Goal: Task Accomplishment & Management: Manage account settings

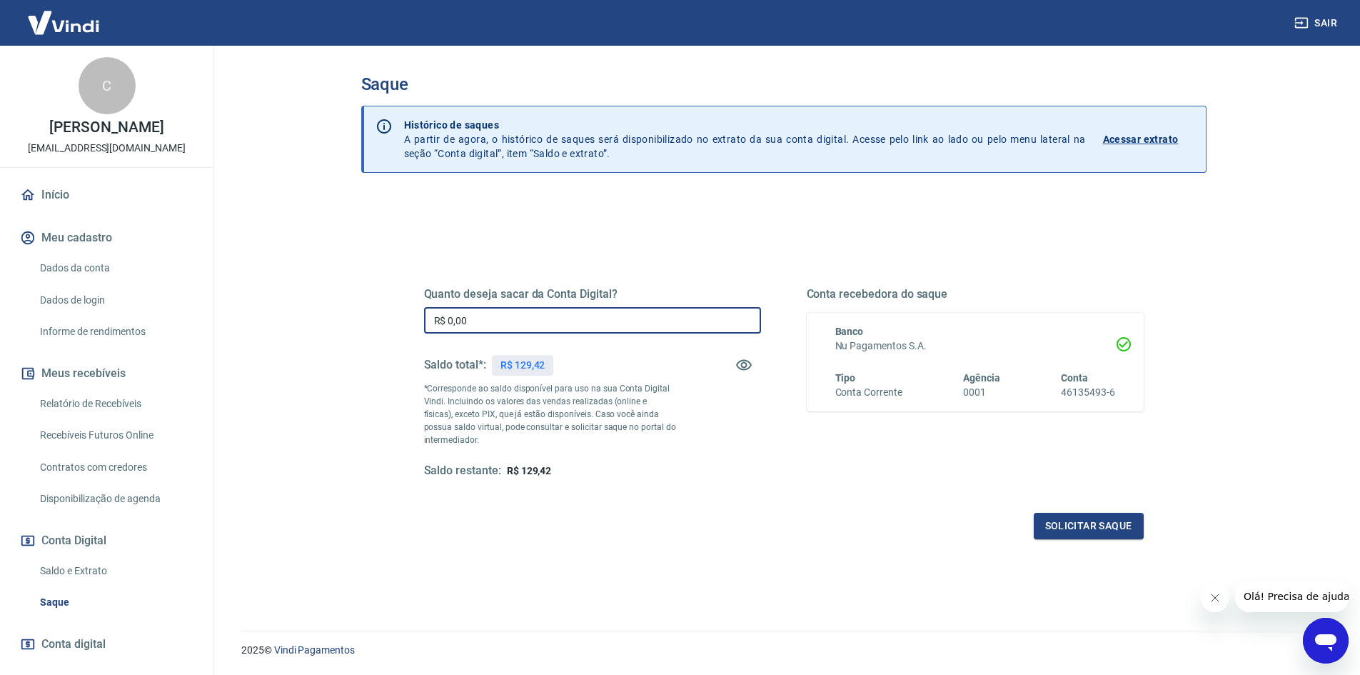
click at [510, 321] on input "R$ 0,00" at bounding box center [592, 320] width 337 height 26
type input "R$ 129,42"
click at [1085, 530] on button "Solicitar saque" at bounding box center [1089, 526] width 110 height 26
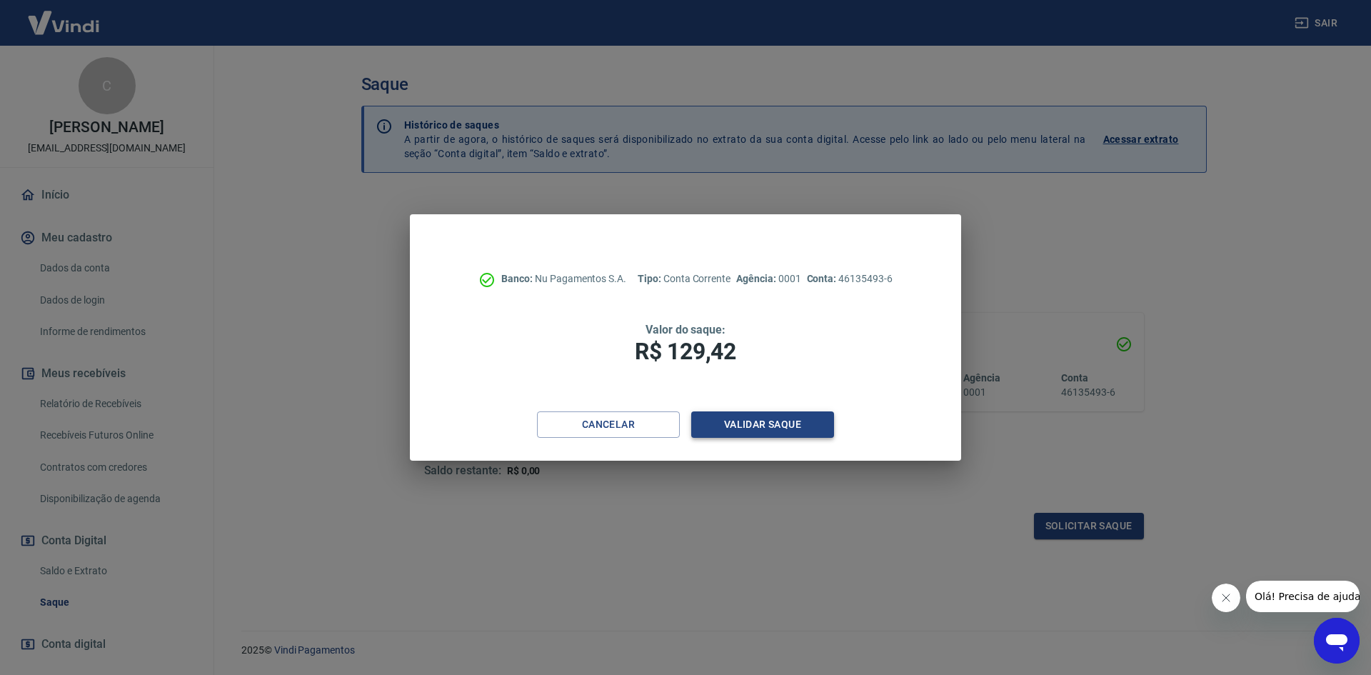
click at [777, 416] on button "Validar saque" at bounding box center [762, 424] width 143 height 26
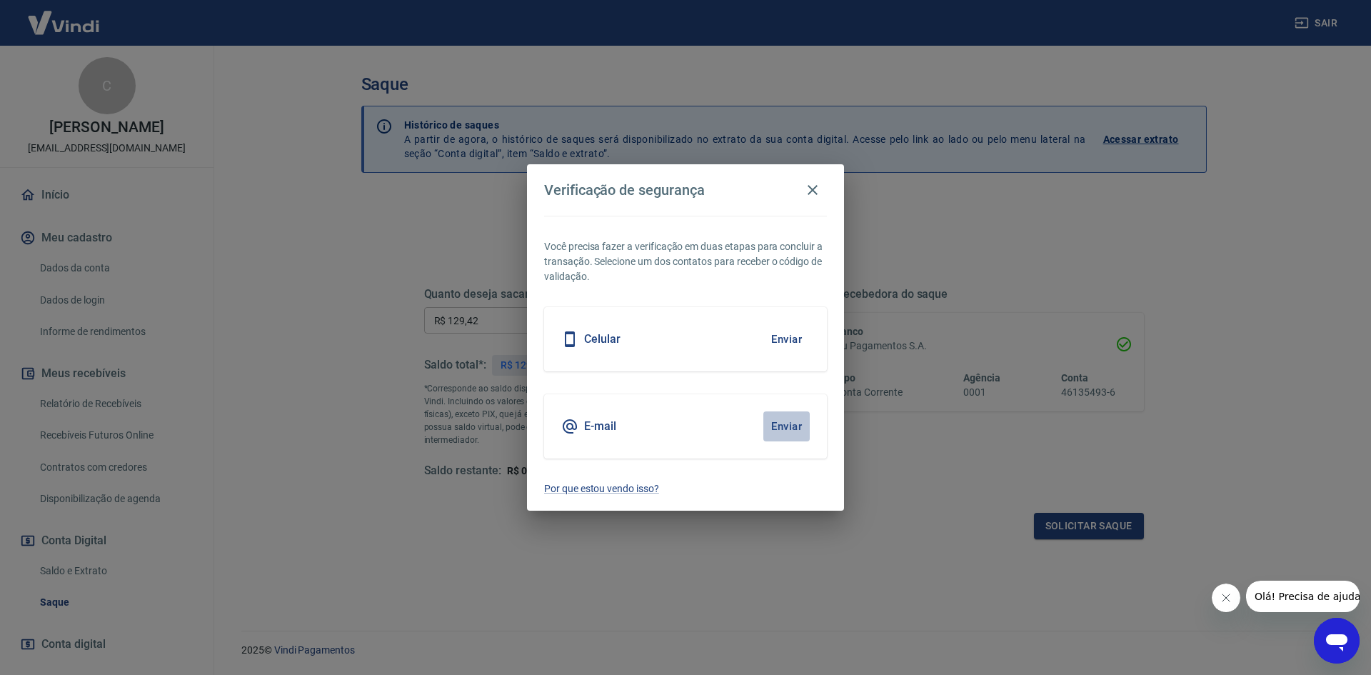
click at [795, 426] on button "Enviar" at bounding box center [786, 426] width 46 height 30
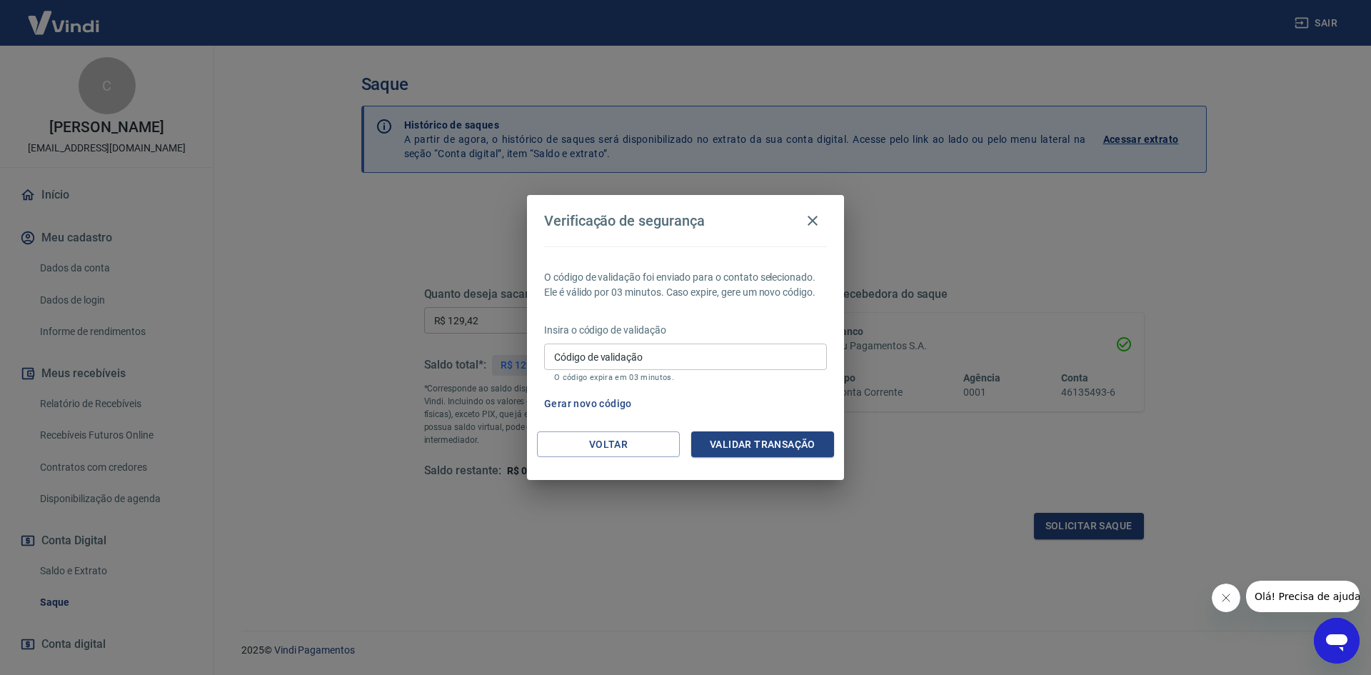
click at [788, 361] on input "Código de validação" at bounding box center [685, 356] width 283 height 26
type input "489180"
click at [815, 442] on button "Validar transação" at bounding box center [762, 444] width 143 height 26
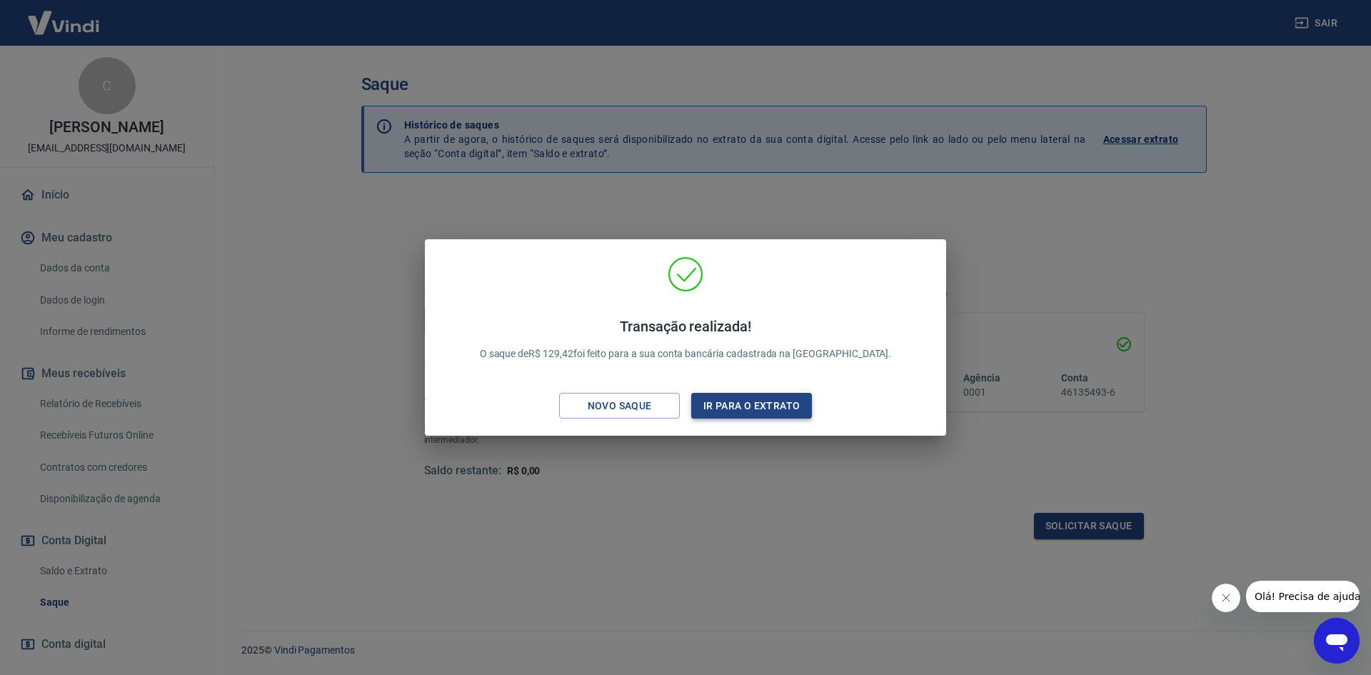
click at [778, 407] on button "Ir para o extrato" at bounding box center [751, 406] width 121 height 26
